Goal: Task Accomplishment & Management: Manage account settings

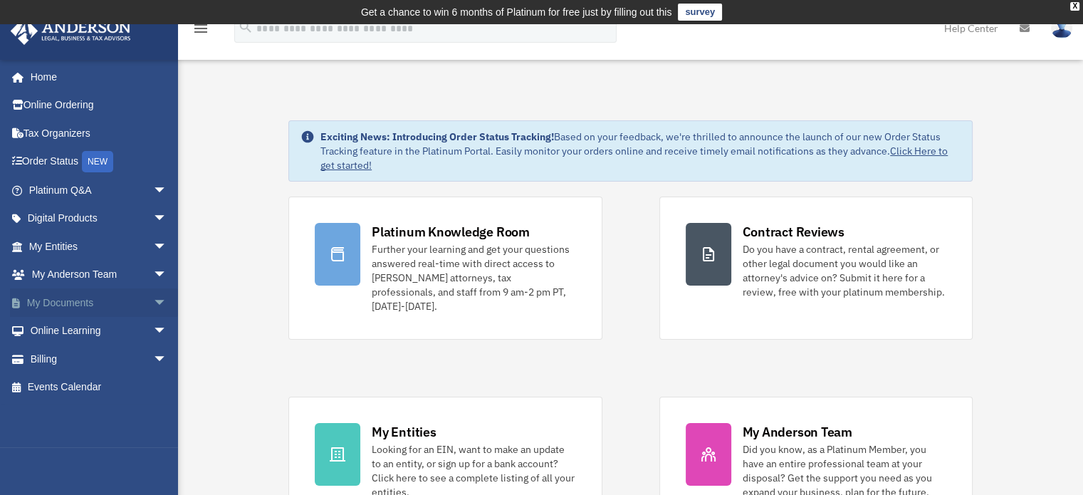
click at [153, 301] on span "arrow_drop_down" at bounding box center [167, 302] width 28 height 29
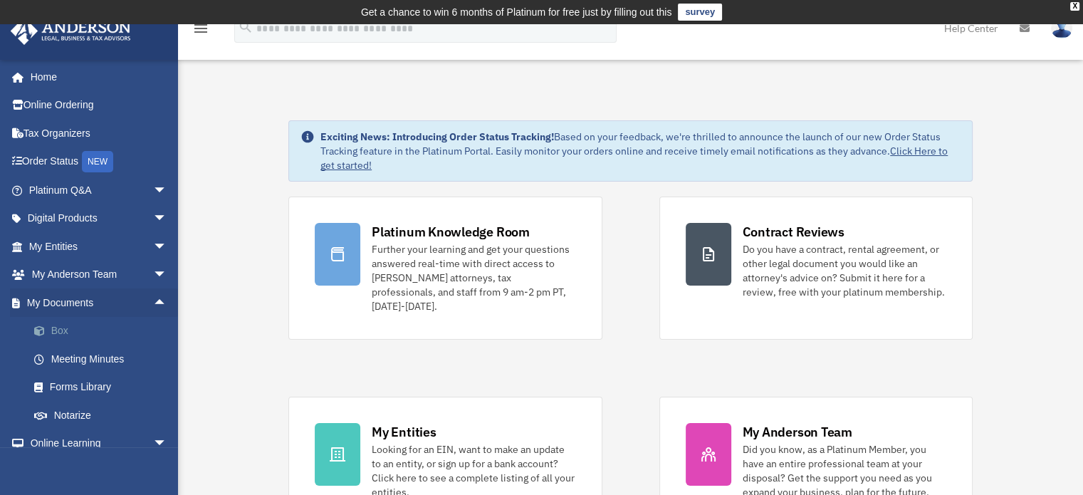
click at [61, 327] on link "Box" at bounding box center [104, 331] width 169 height 28
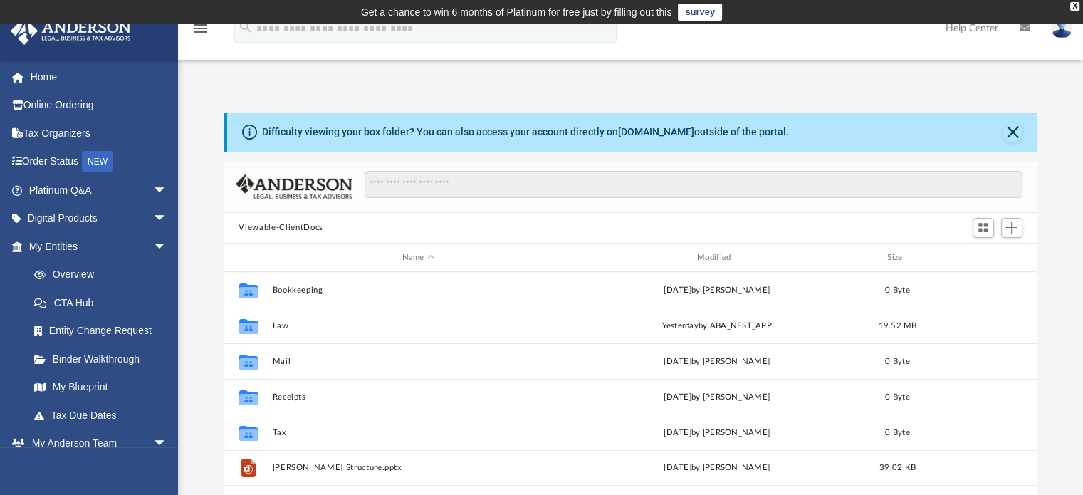
scroll to position [313, 803]
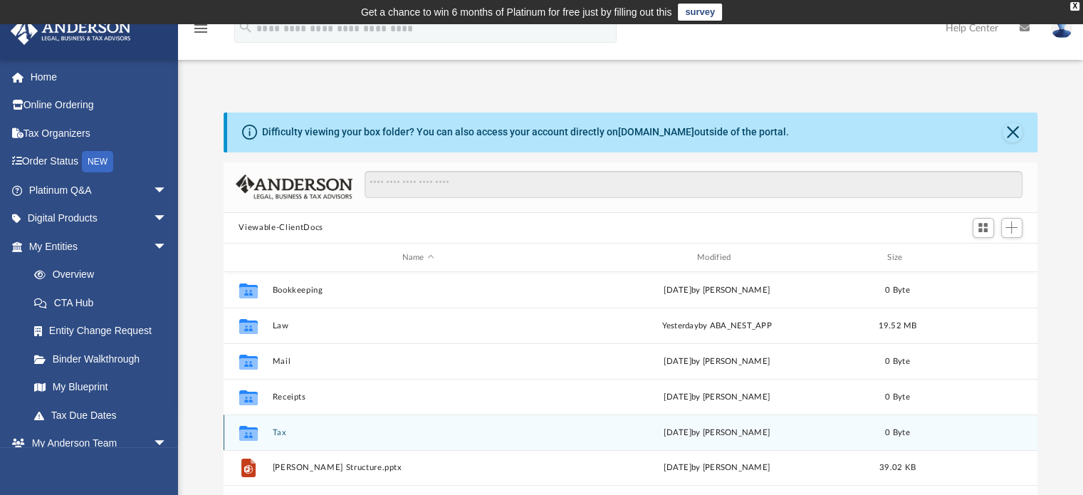
click at [279, 433] on button "Tax" at bounding box center [418, 432] width 292 height 9
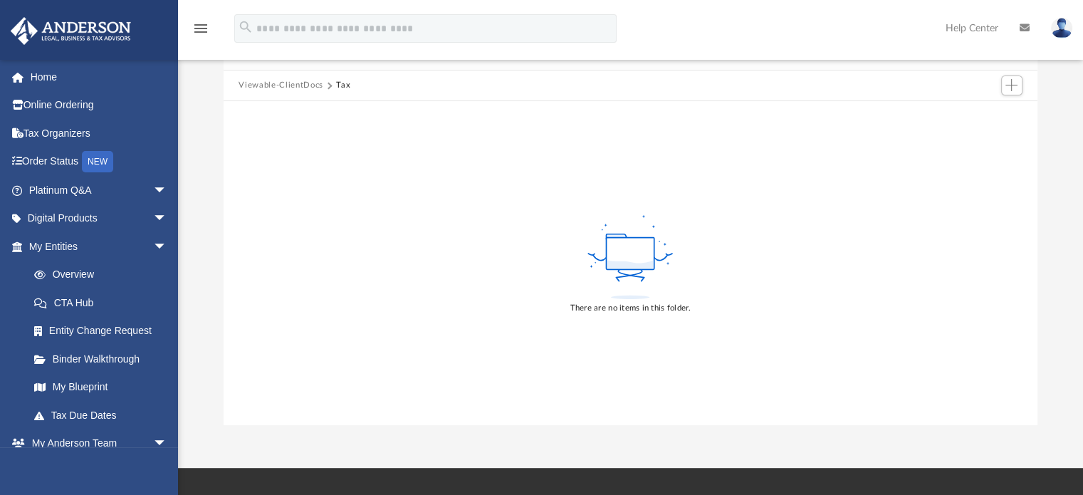
scroll to position [71, 0]
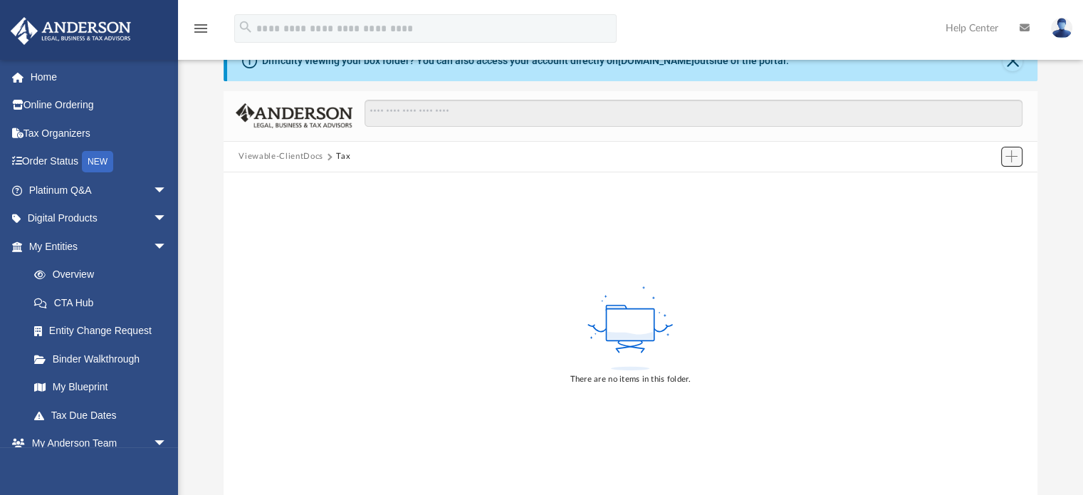
click at [1010, 155] on span "Add" at bounding box center [1012, 156] width 12 height 12
click at [981, 212] on li "New Folder" at bounding box center [992, 207] width 46 height 15
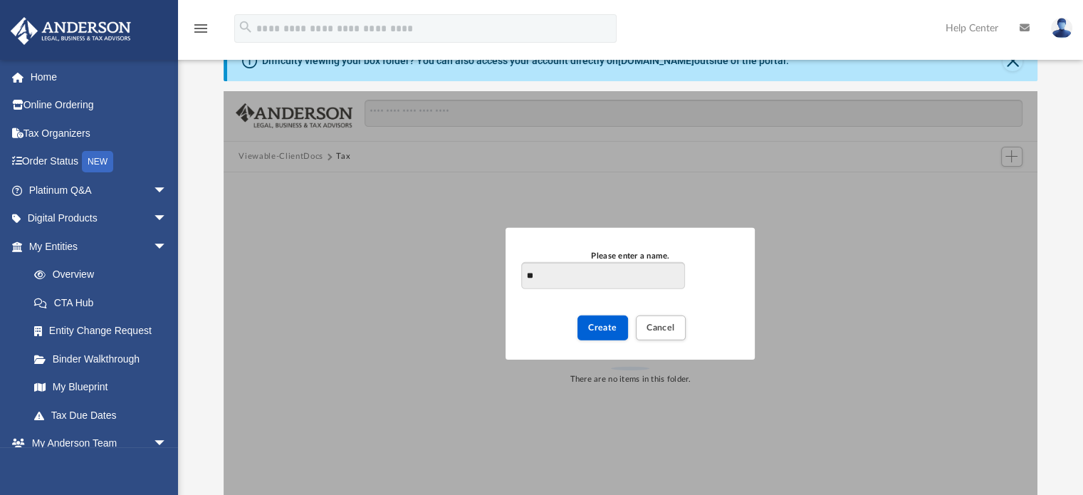
type input "*"
type input "**********"
click at [601, 325] on span "Create" at bounding box center [602, 327] width 29 height 9
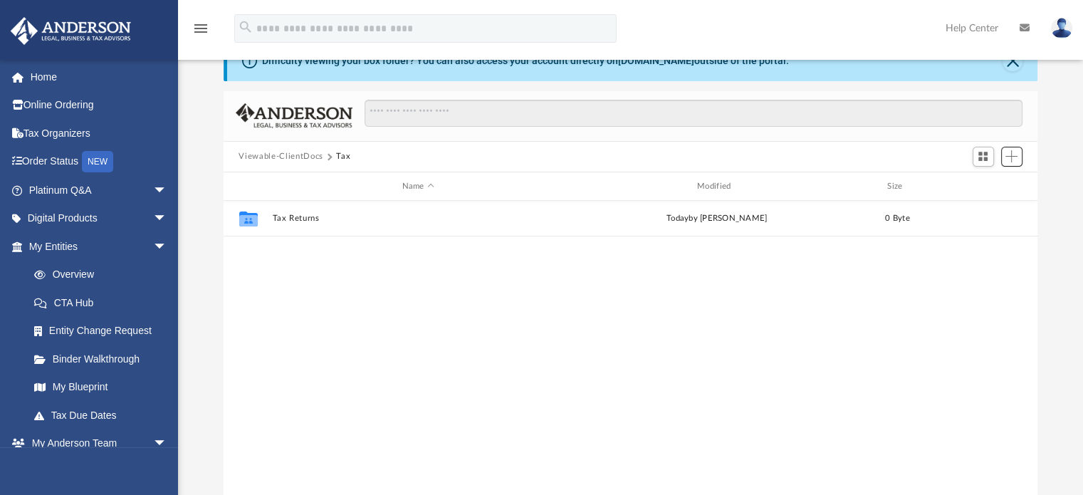
scroll to position [313, 803]
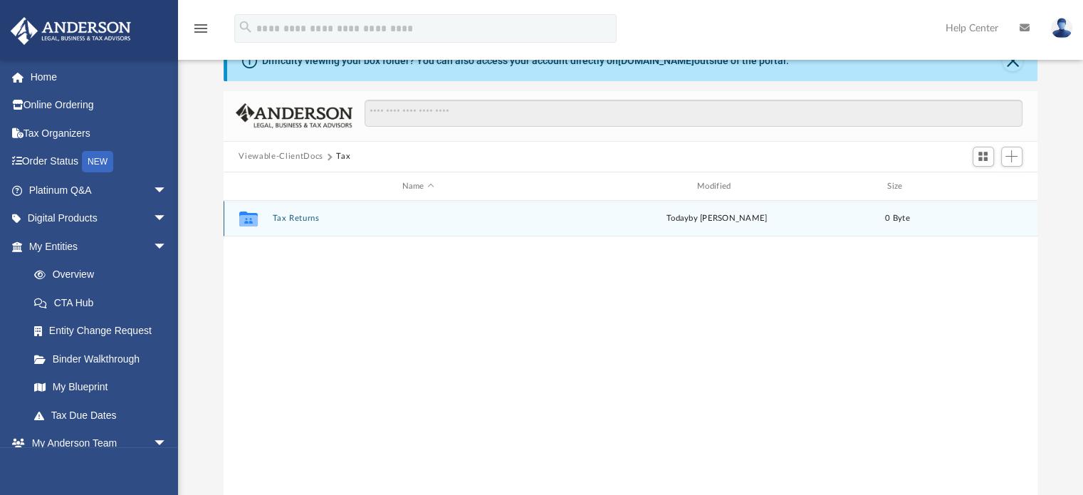
click at [306, 216] on button "Tax Returns" at bounding box center [418, 218] width 292 height 9
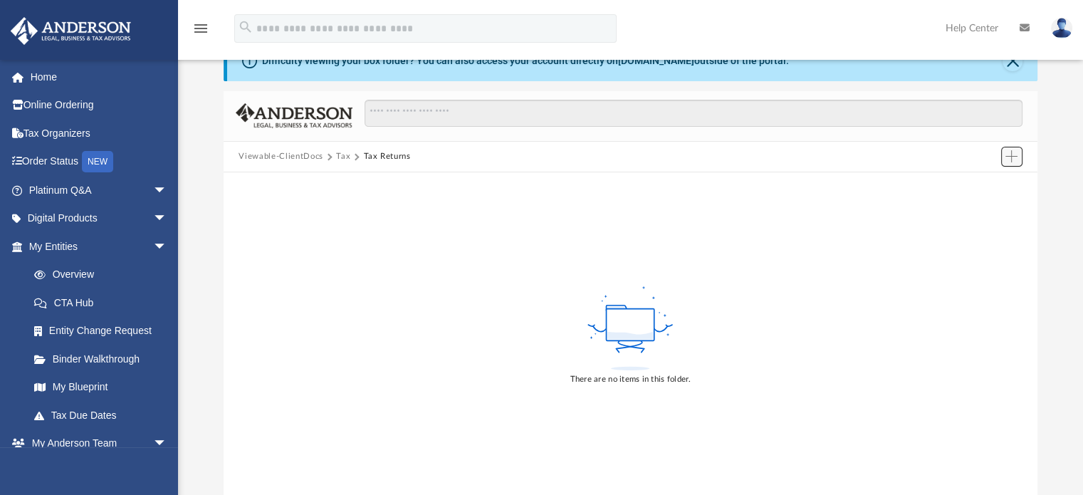
click at [1012, 158] on span "Add" at bounding box center [1012, 156] width 12 height 12
click at [981, 184] on li "Upload" at bounding box center [992, 184] width 46 height 15
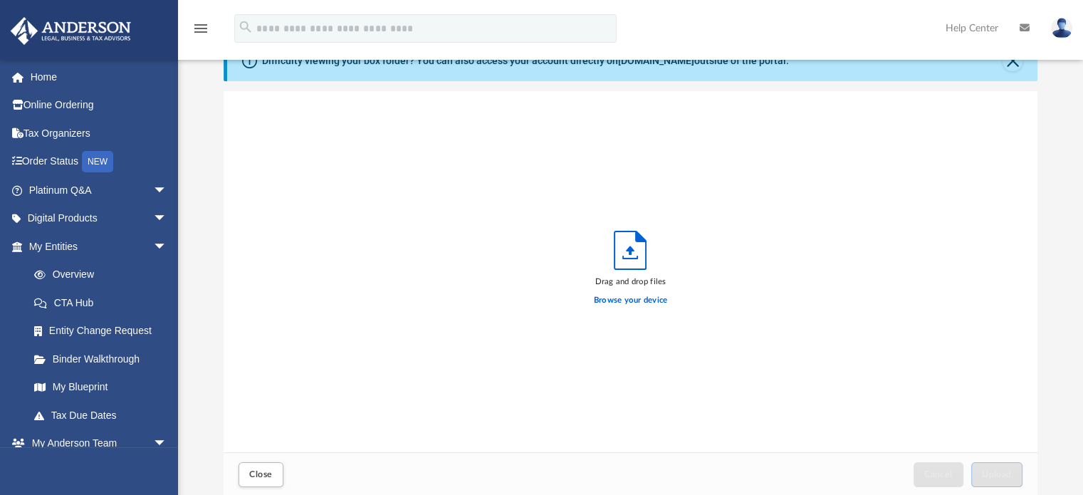
scroll to position [350, 803]
click at [624, 300] on label "Browse your device" at bounding box center [631, 300] width 74 height 13
click at [0, 0] on input "Browse your device" at bounding box center [0, 0] width 0 height 0
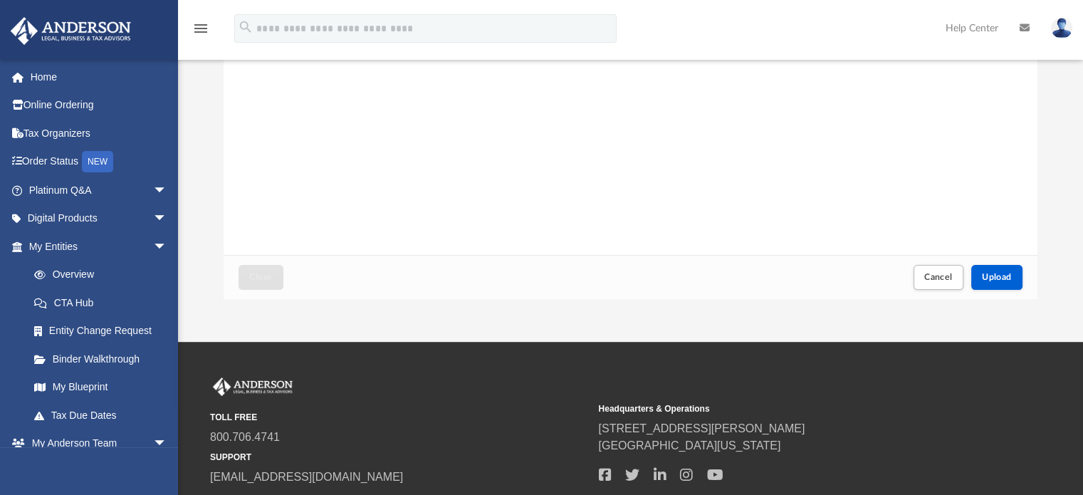
scroll to position [285, 0]
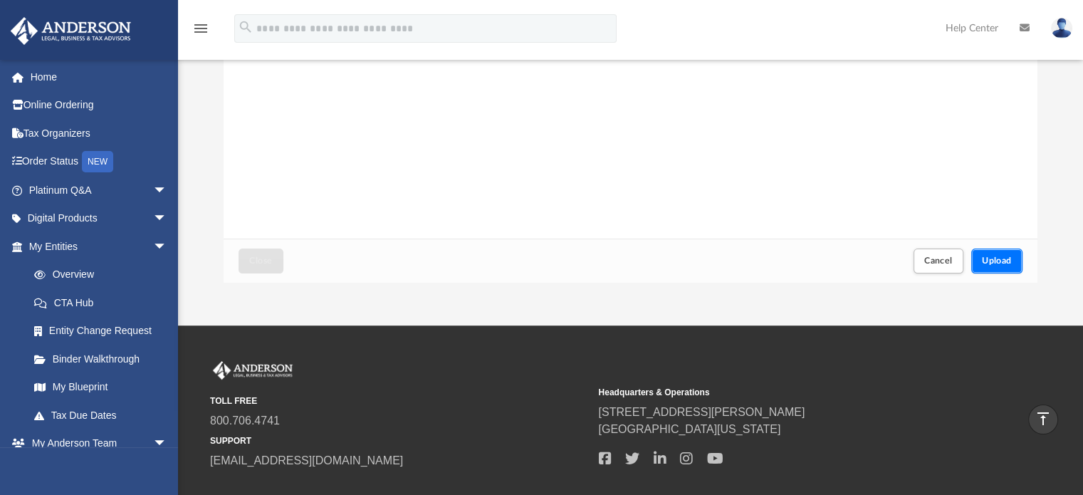
click at [991, 261] on span "Upload" at bounding box center [997, 260] width 30 height 9
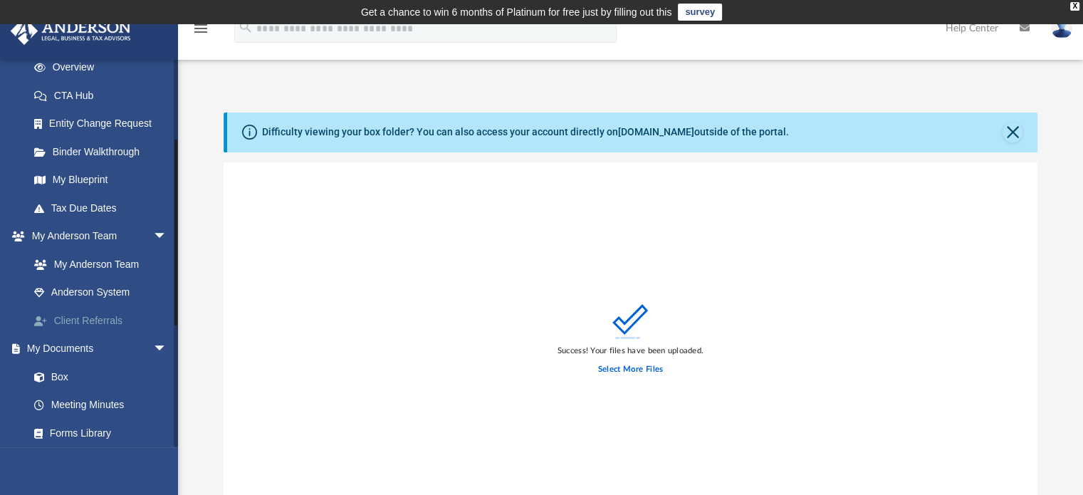
scroll to position [214, 0]
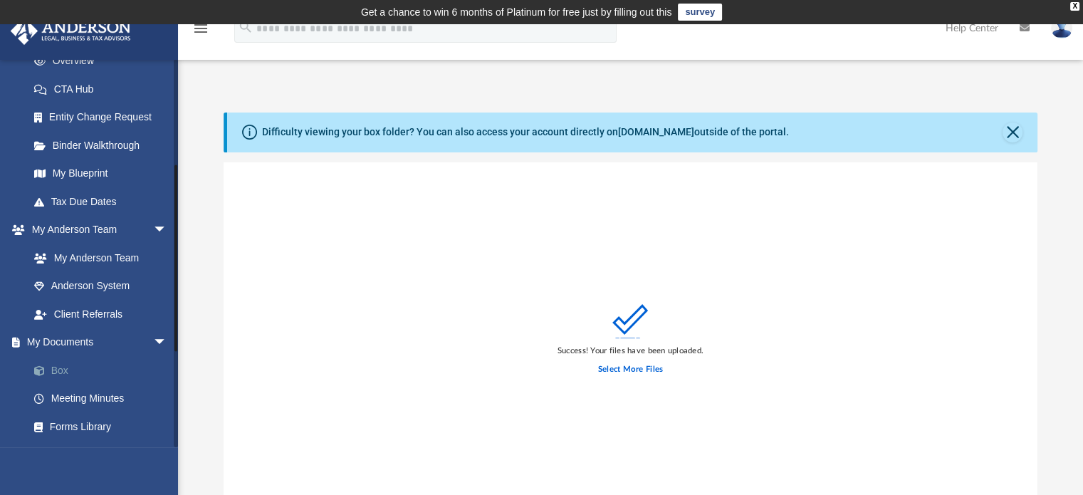
click at [67, 368] on link "Box" at bounding box center [104, 370] width 169 height 28
click at [58, 371] on link "Box" at bounding box center [104, 370] width 169 height 28
click at [1011, 129] on button "Close" at bounding box center [1013, 133] width 20 height 20
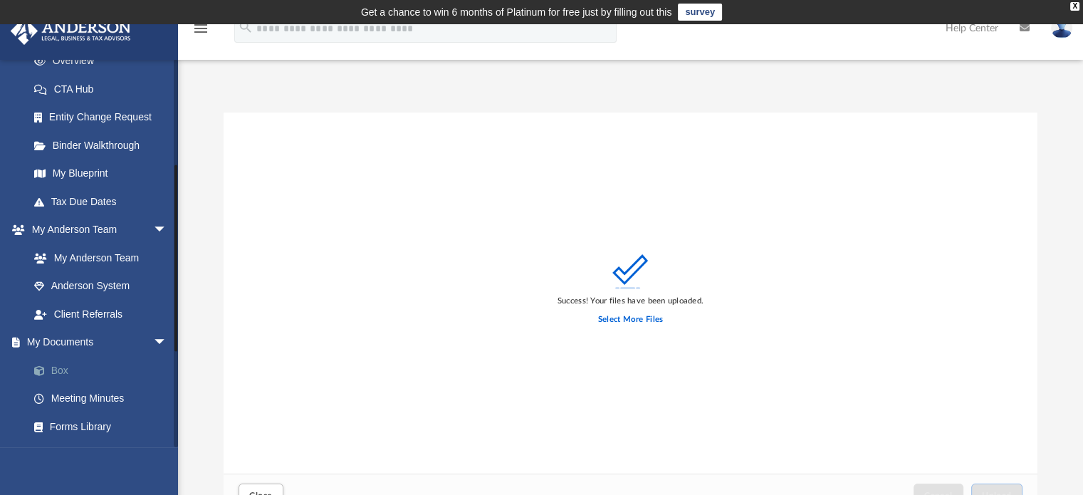
click at [61, 366] on link "Box" at bounding box center [104, 370] width 169 height 28
click at [56, 367] on link "Box" at bounding box center [104, 370] width 169 height 28
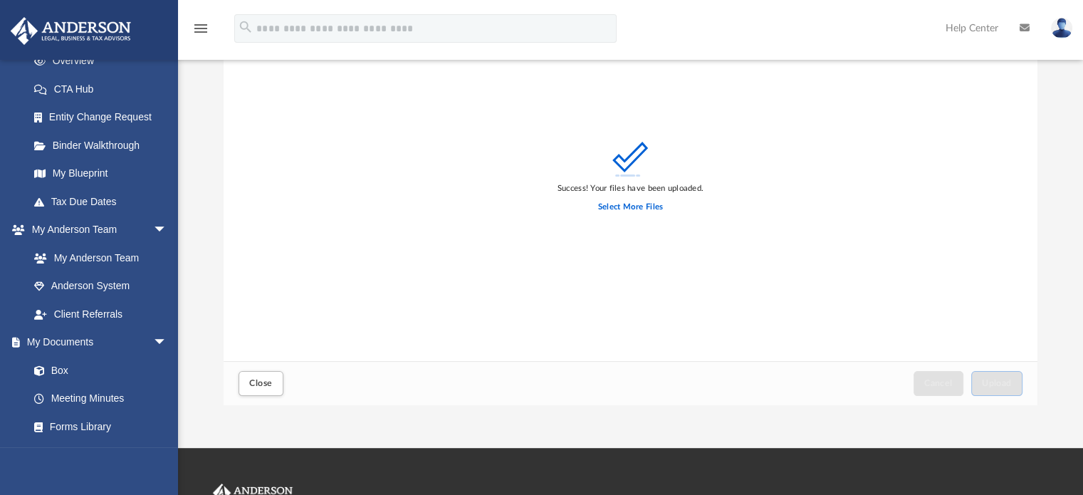
scroll to position [0, 0]
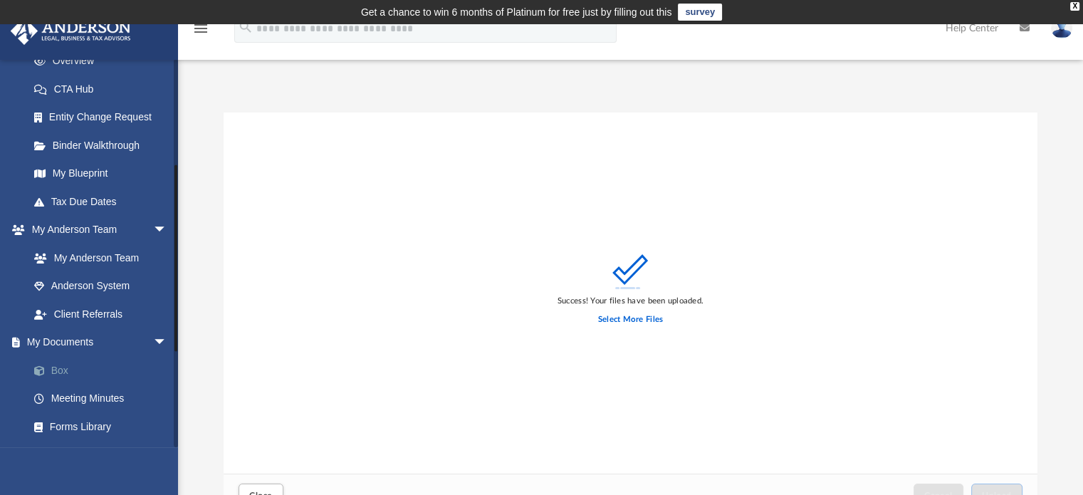
click at [62, 365] on link "Box" at bounding box center [104, 370] width 169 height 28
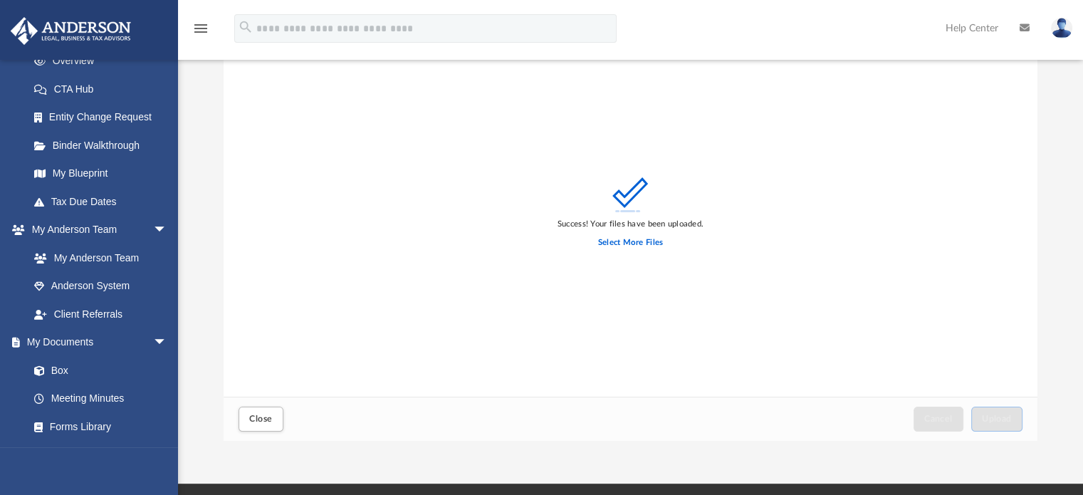
scroll to position [71, 0]
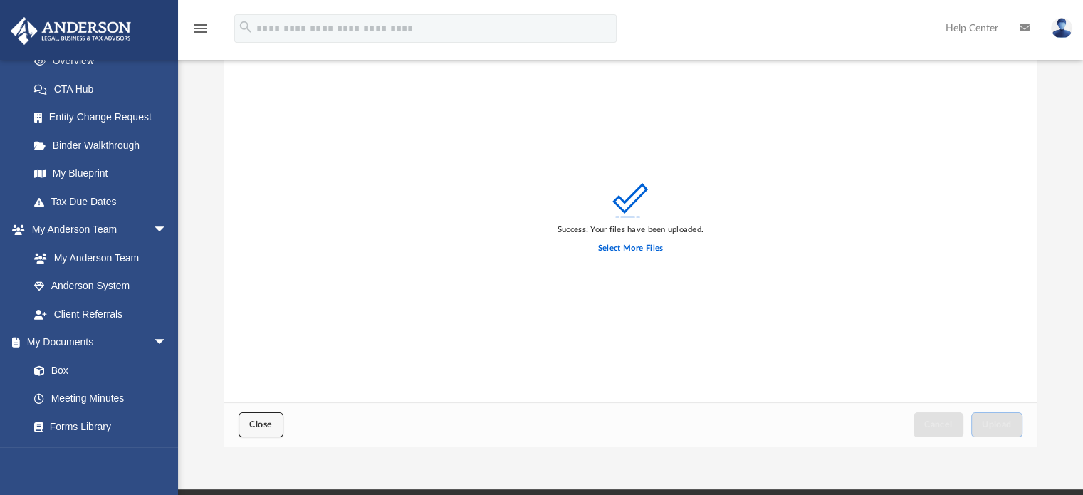
click at [251, 419] on button "Close" at bounding box center [261, 424] width 44 height 25
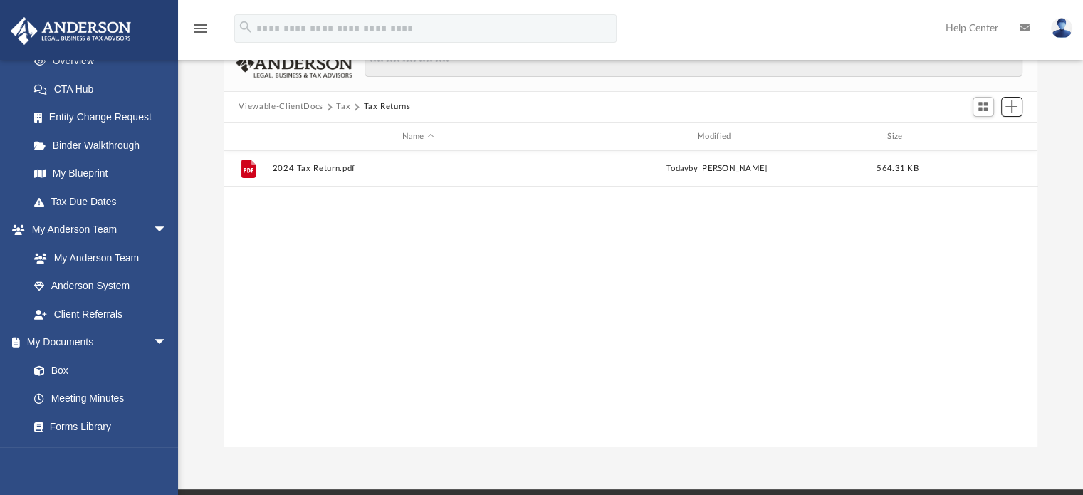
scroll to position [313, 803]
click at [1011, 105] on span "Add" at bounding box center [1012, 106] width 12 height 12
click at [991, 130] on li "Upload" at bounding box center [992, 134] width 46 height 15
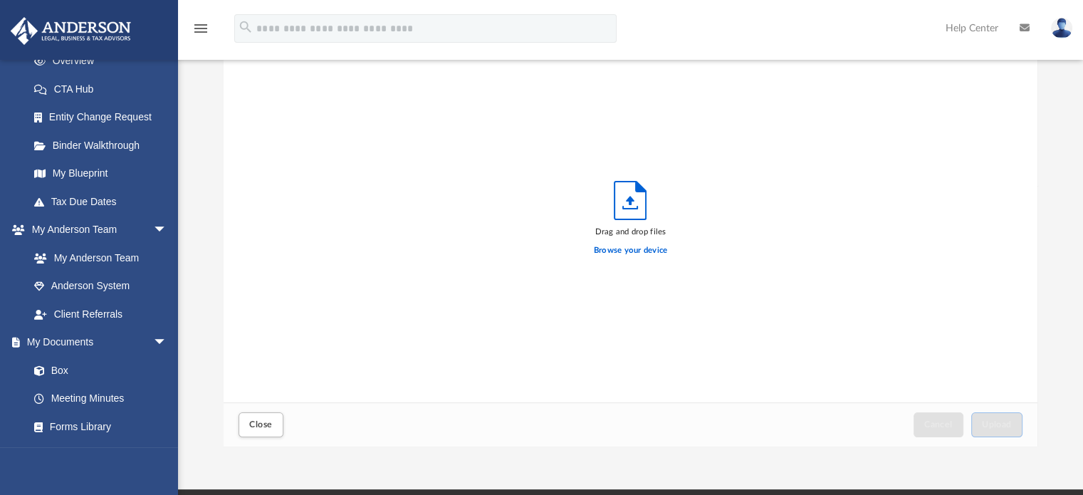
scroll to position [350, 803]
click at [627, 249] on label "Browse your device" at bounding box center [631, 250] width 74 height 13
click at [0, 0] on input "Browse your device" at bounding box center [0, 0] width 0 height 0
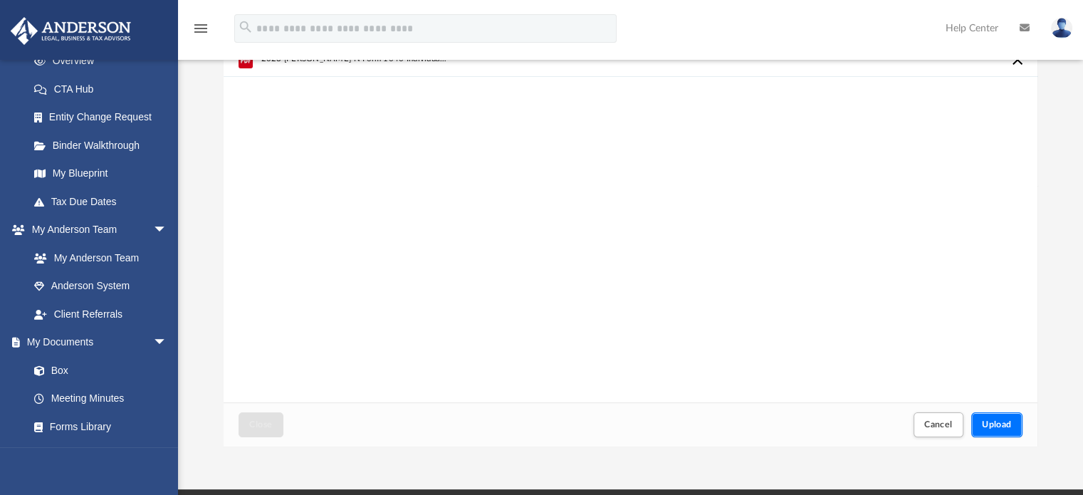
click at [994, 418] on button "Upload" at bounding box center [996, 424] width 51 height 25
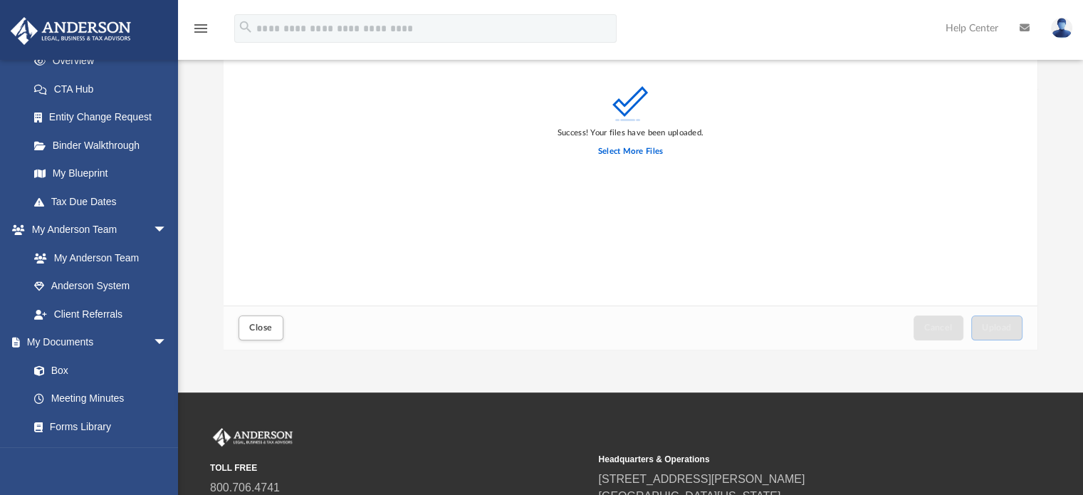
scroll to position [214, 0]
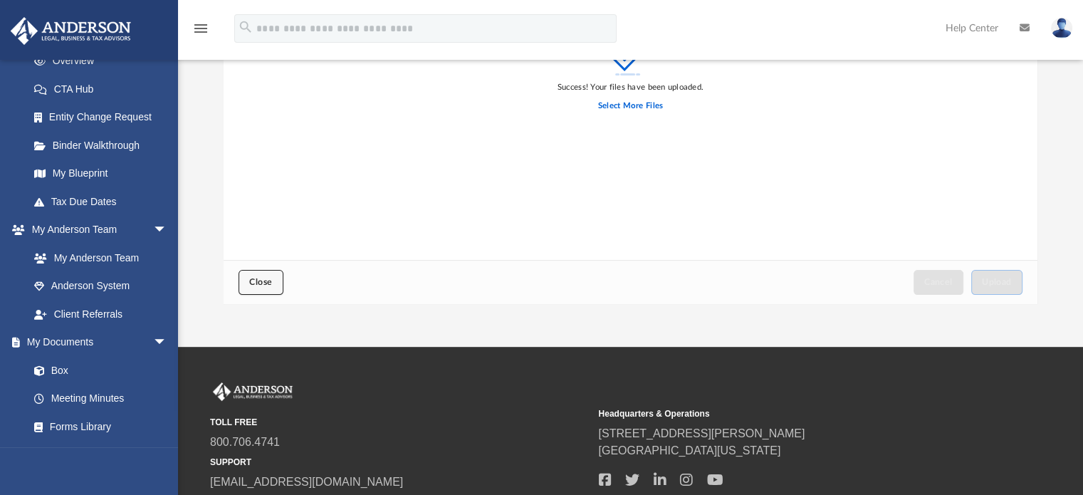
click at [254, 278] on span "Close" at bounding box center [260, 282] width 23 height 9
